Goal: Transaction & Acquisition: Book appointment/travel/reservation

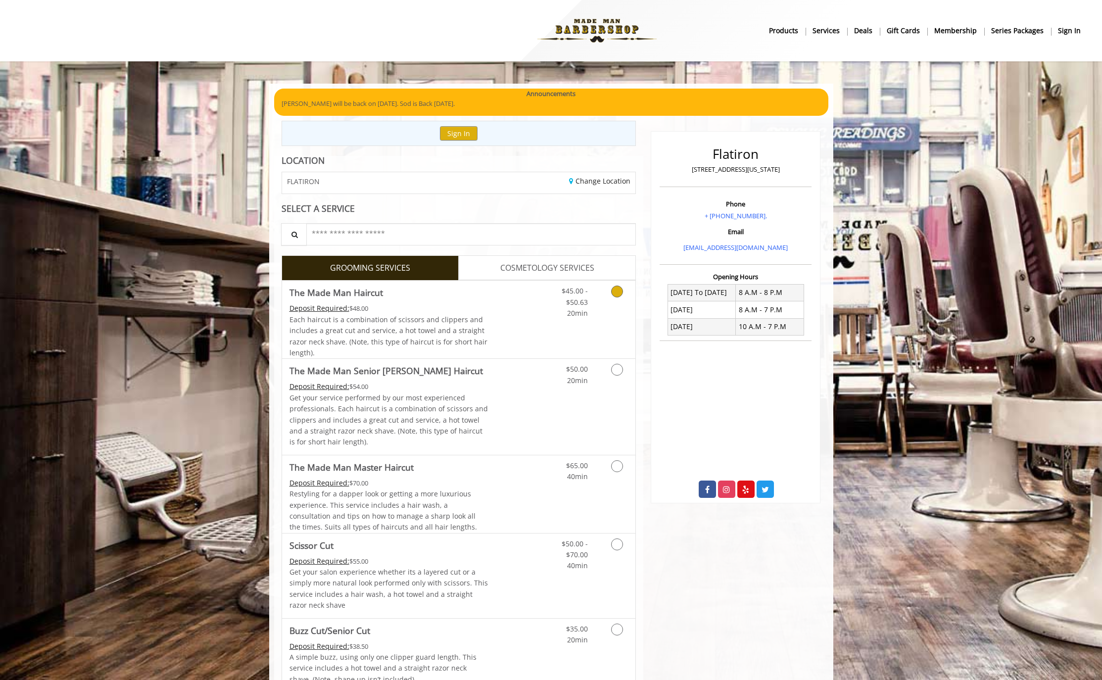
click at [472, 319] on span "Each haircut is a combination of scissors and clippers and includes a great cut…" at bounding box center [388, 336] width 198 height 43
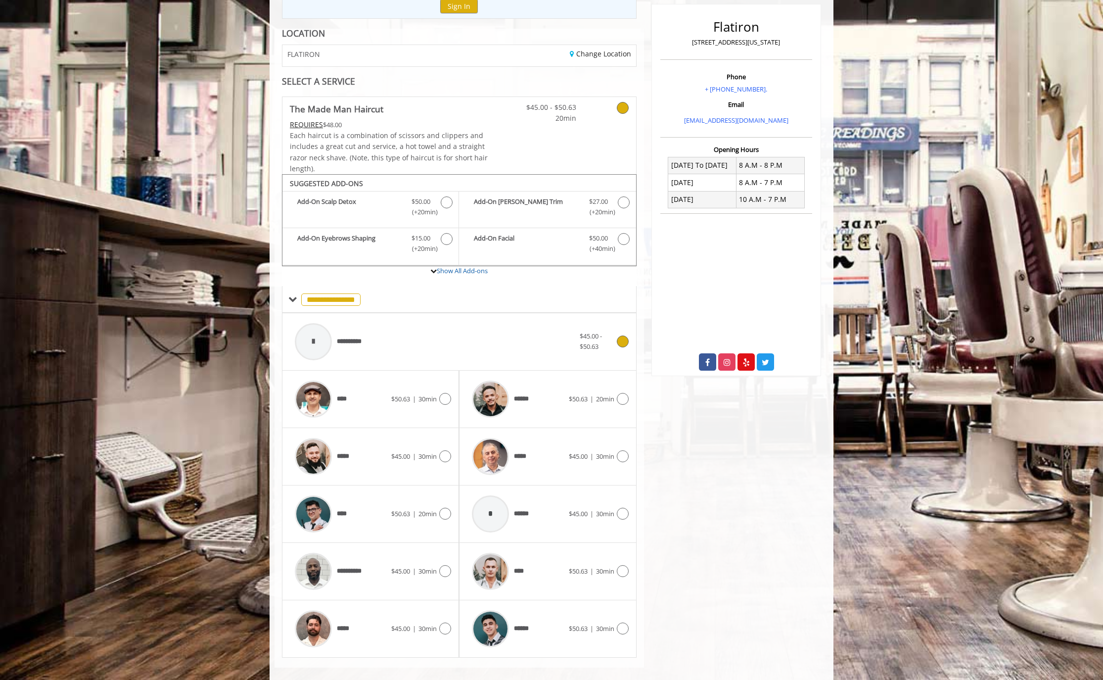
scroll to position [139, 0]
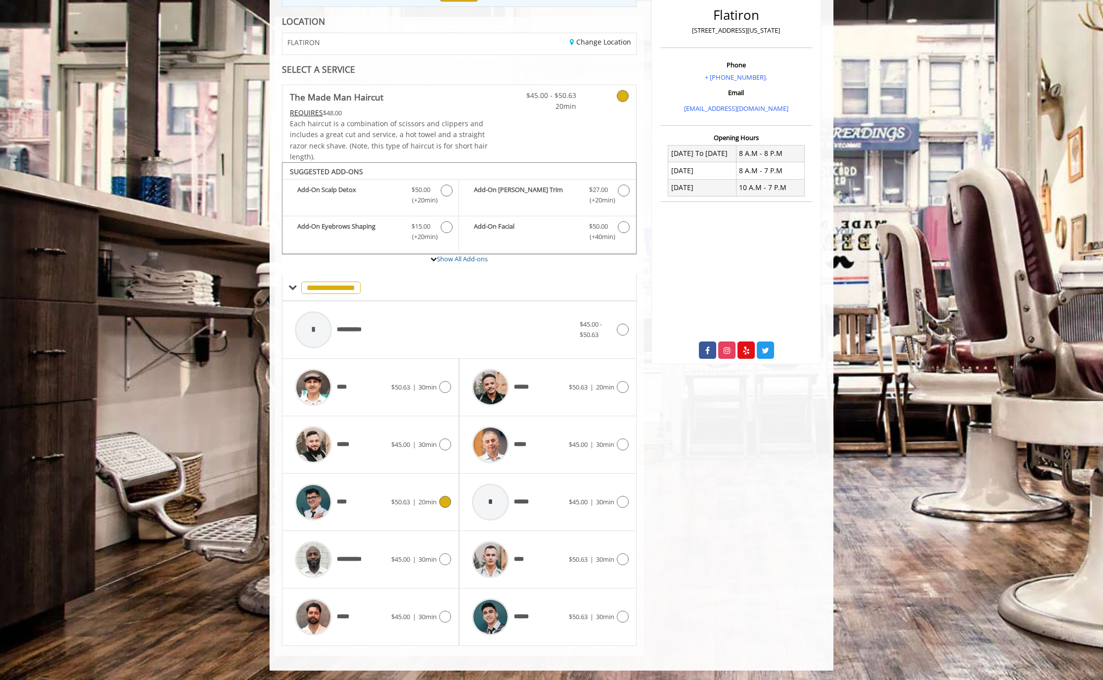
click at [359, 505] on div "****" at bounding box center [340, 501] width 101 height 47
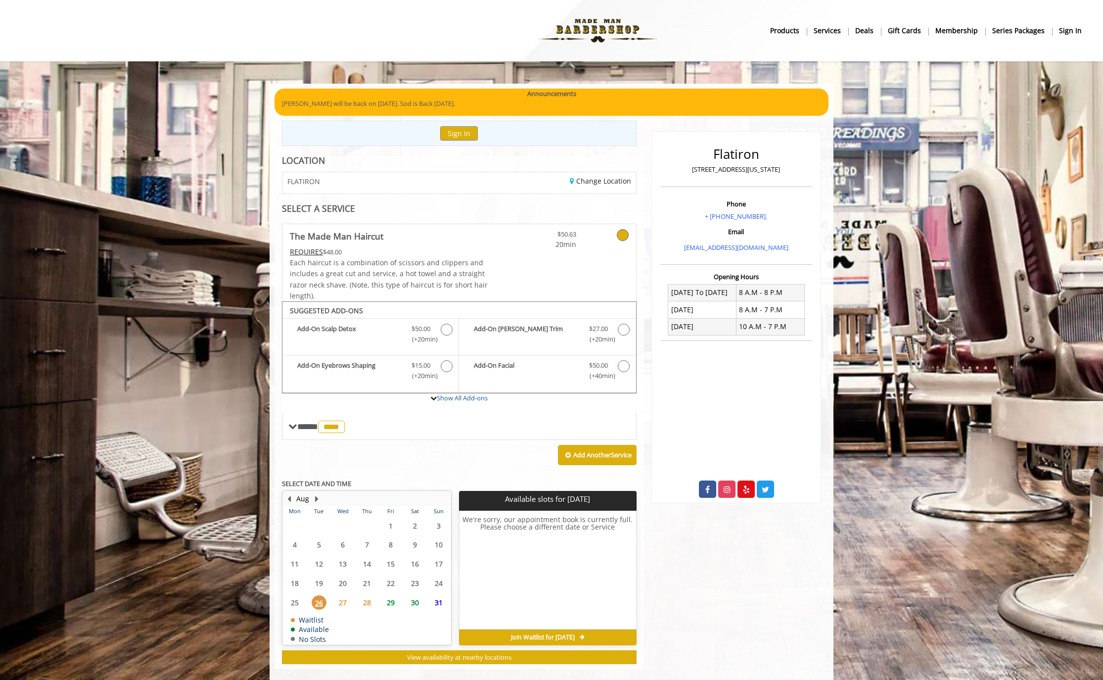
scroll to position [13, 0]
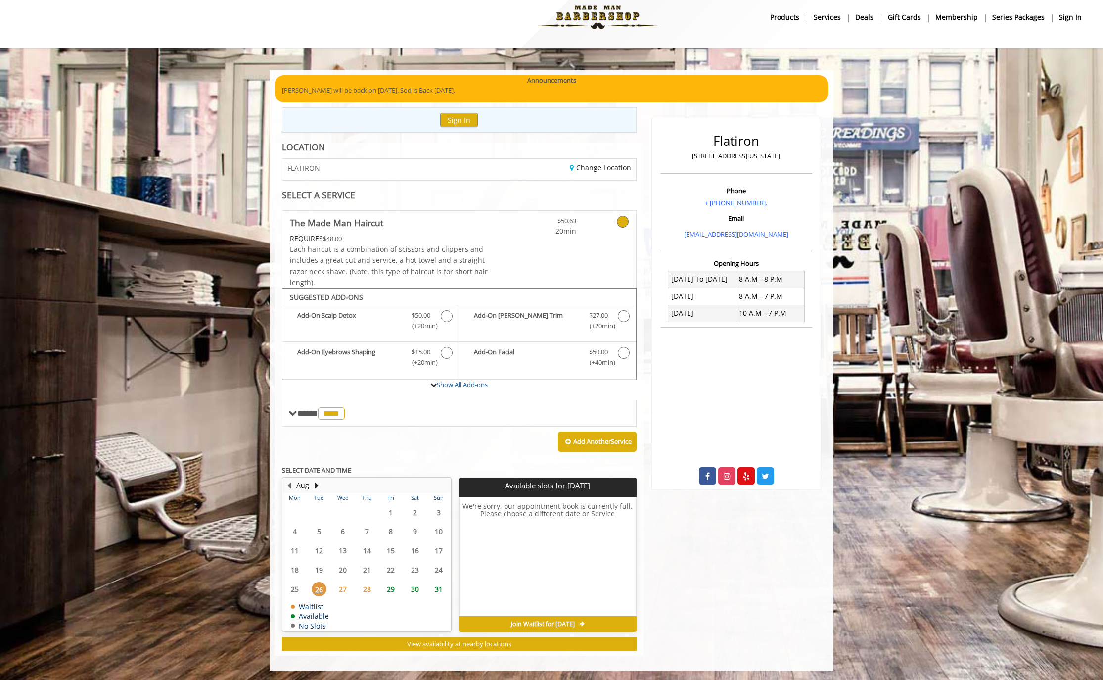
click at [366, 588] on span "28" at bounding box center [367, 589] width 15 height 14
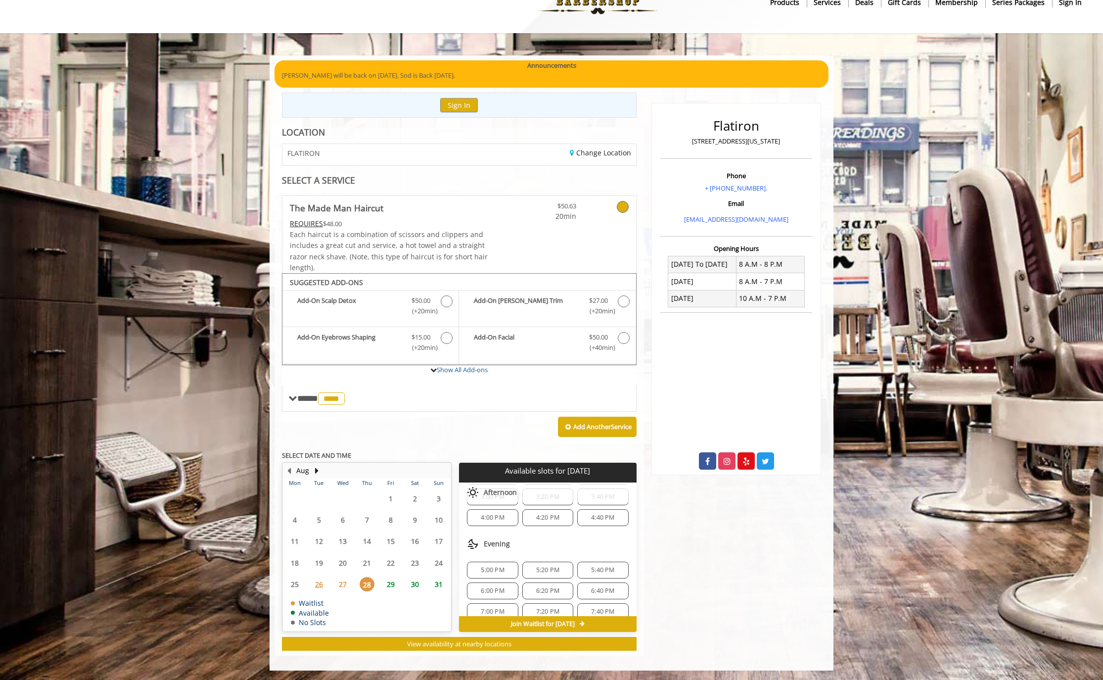
scroll to position [96, 0]
click at [591, 578] on span "6:40 PM" at bounding box center [602, 579] width 23 height 8
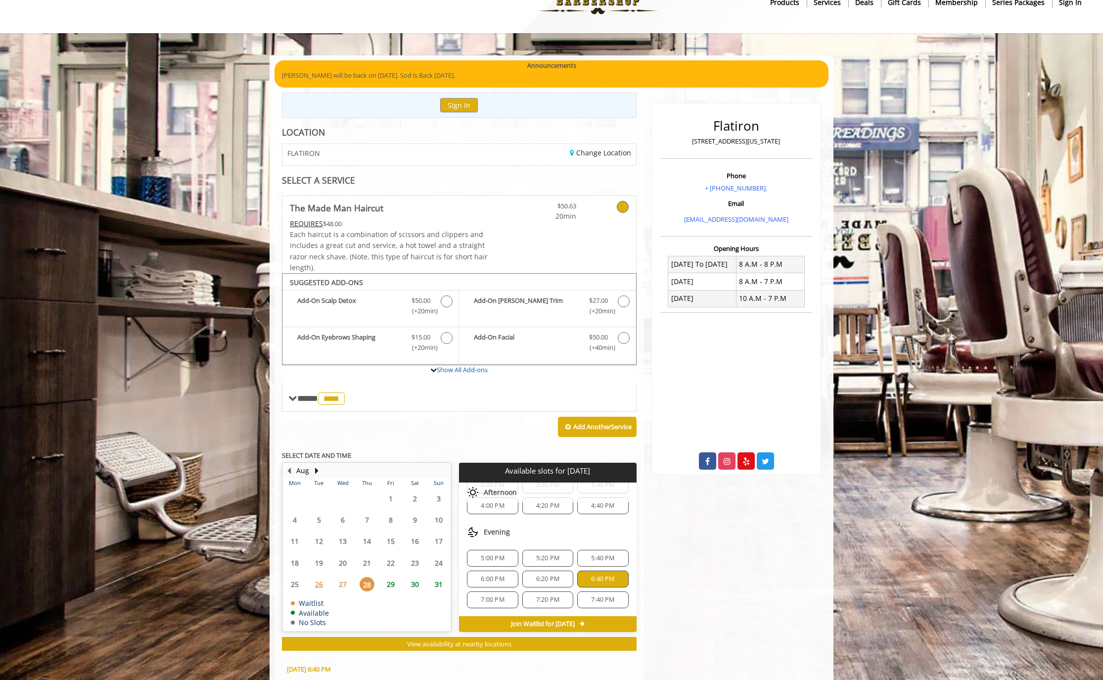
scroll to position [207, 0]
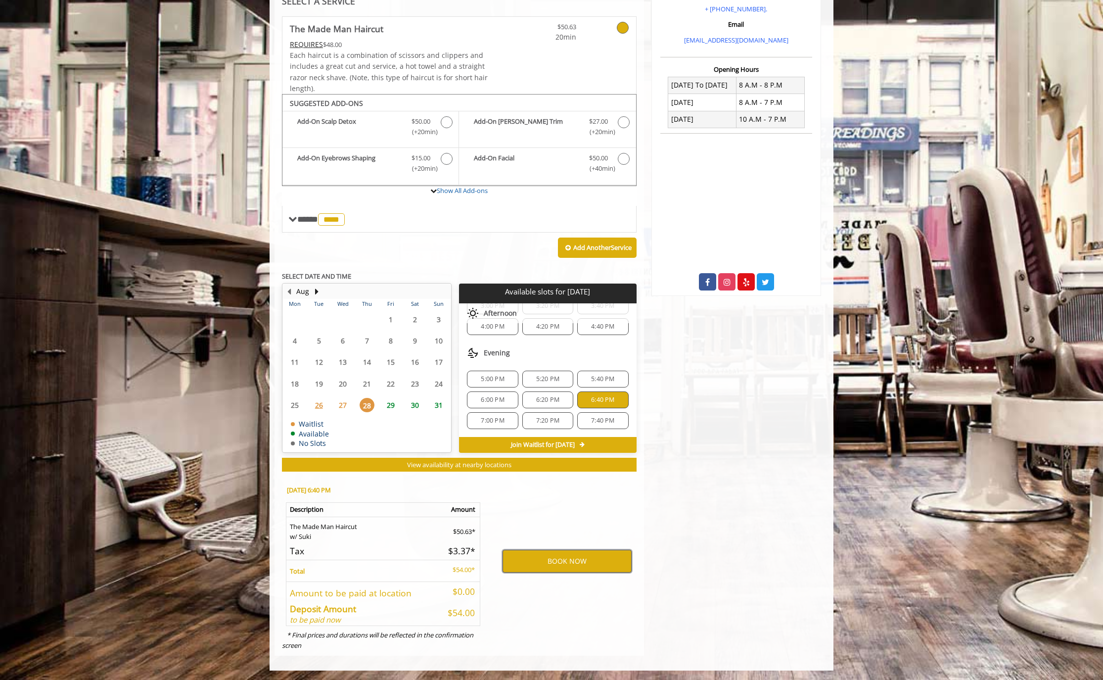
click at [566, 559] on button "BOOK NOW" at bounding box center [567, 561] width 129 height 23
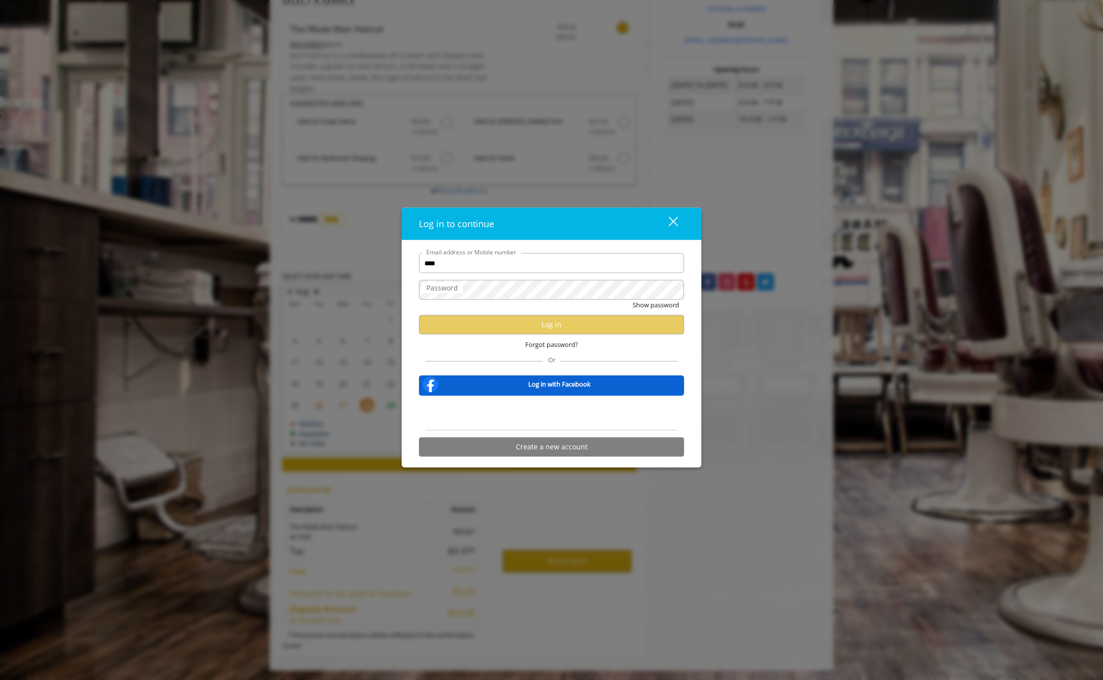
type input "**********"
click at [521, 328] on button "Log in" at bounding box center [551, 324] width 265 height 19
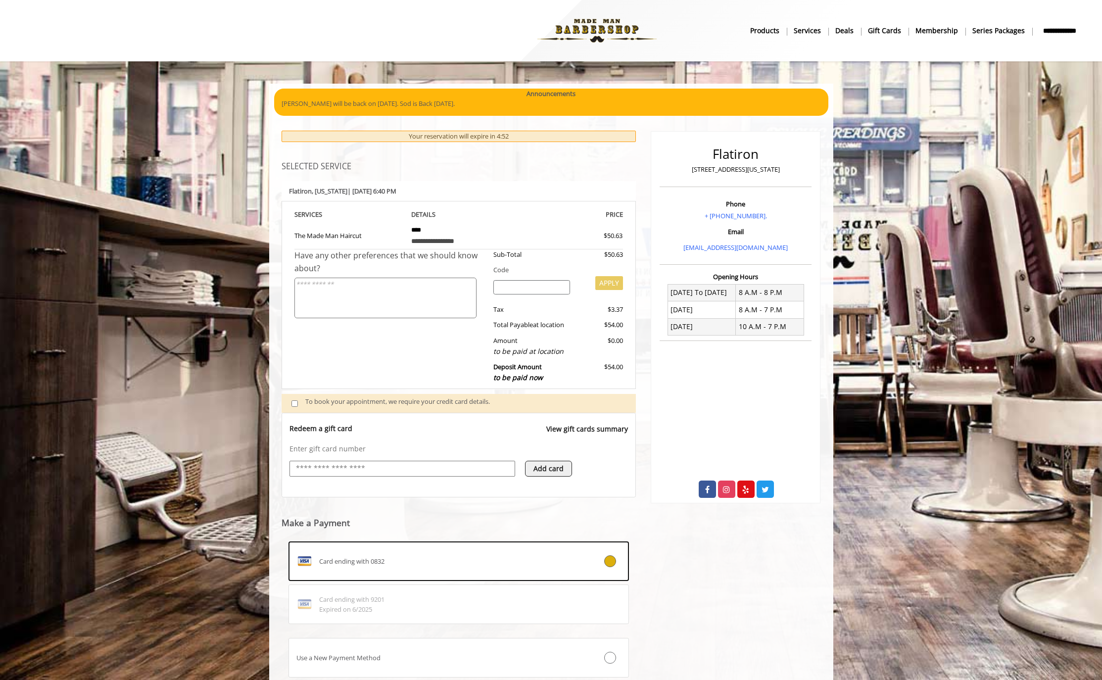
scroll to position [70, 0]
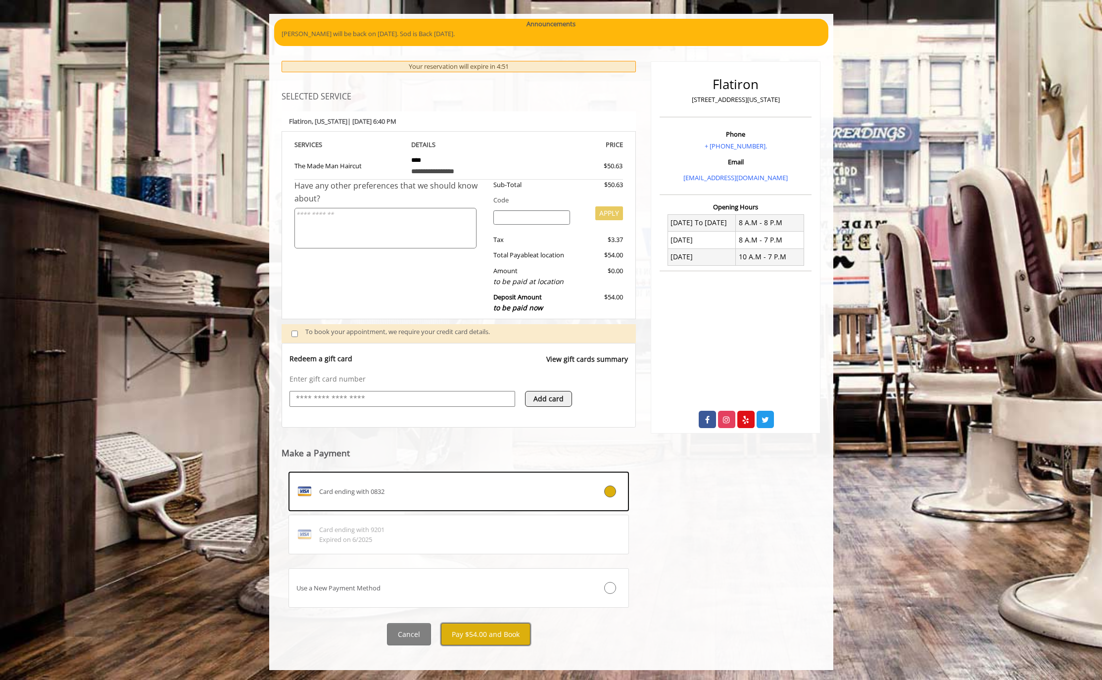
click at [463, 637] on button "Pay $54.00 and Book" at bounding box center [486, 634] width 90 height 22
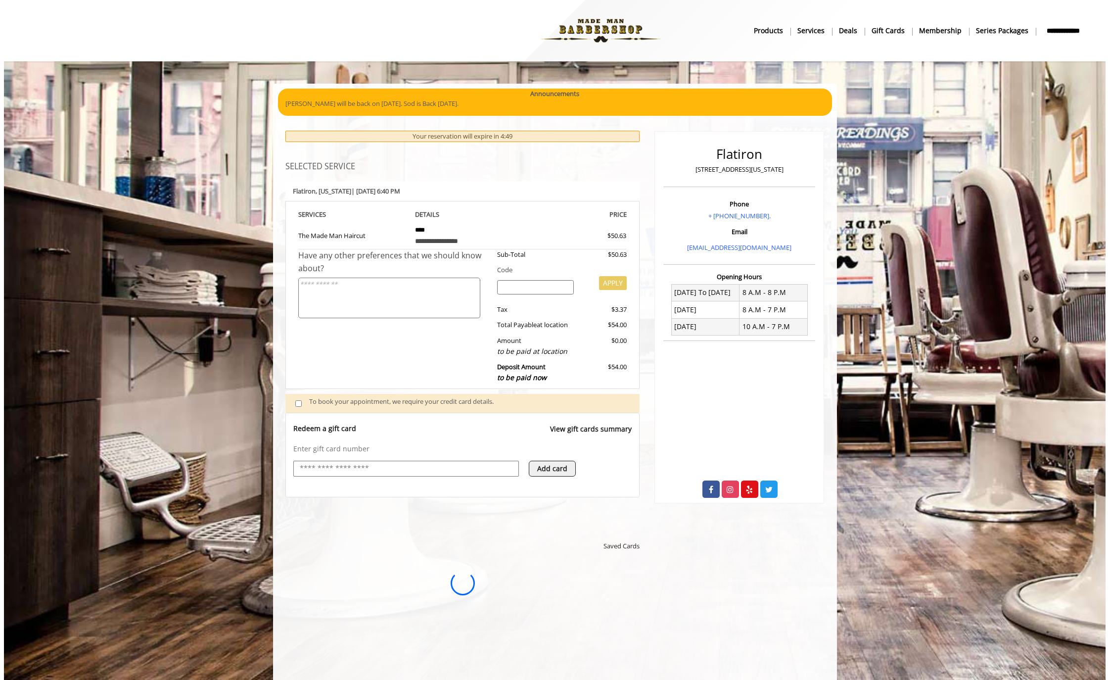
scroll to position [0, 0]
